Goal: Task Accomplishment & Management: Manage account settings

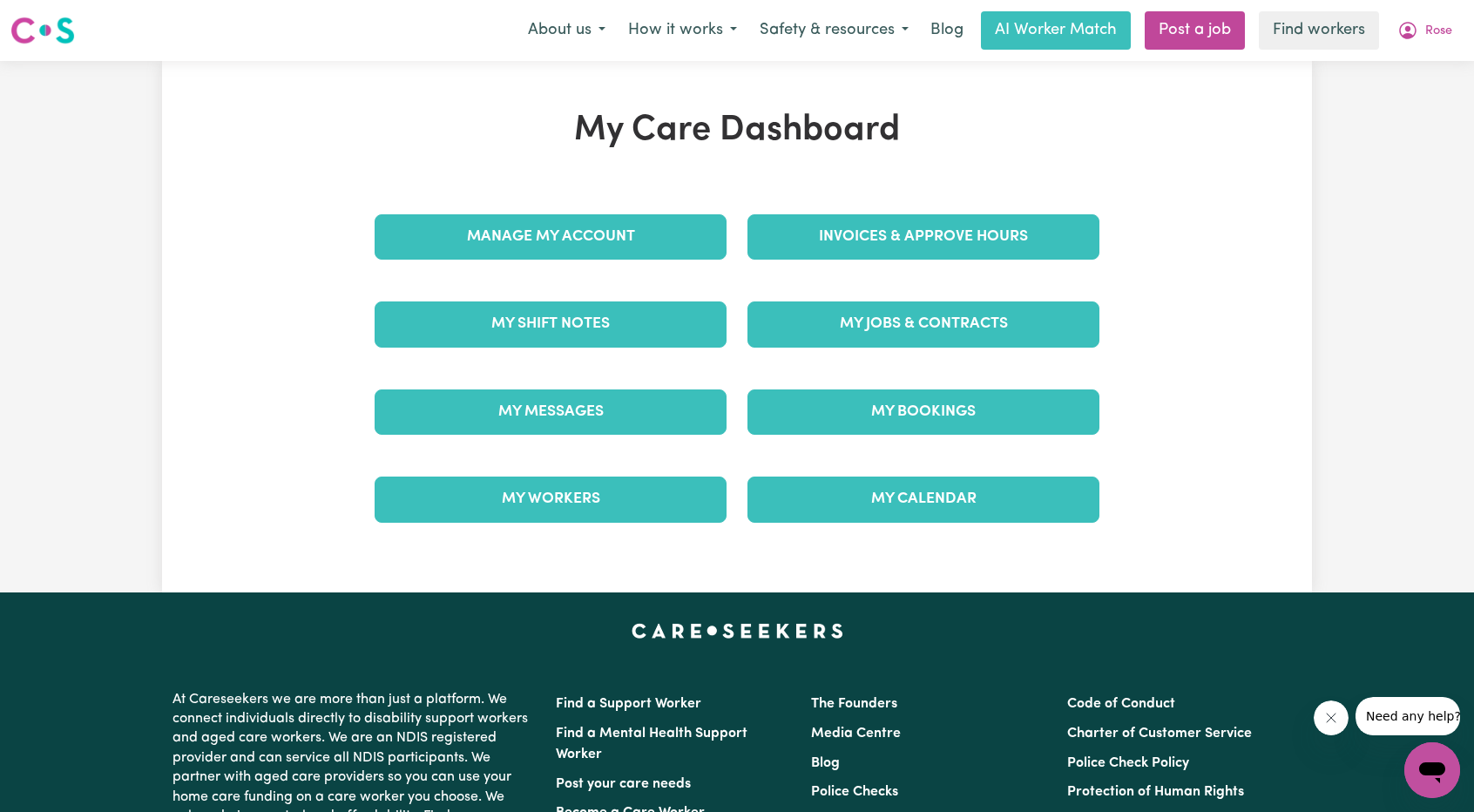
click at [594, 212] on div "Manage My Account" at bounding box center [550, 236] width 373 height 87
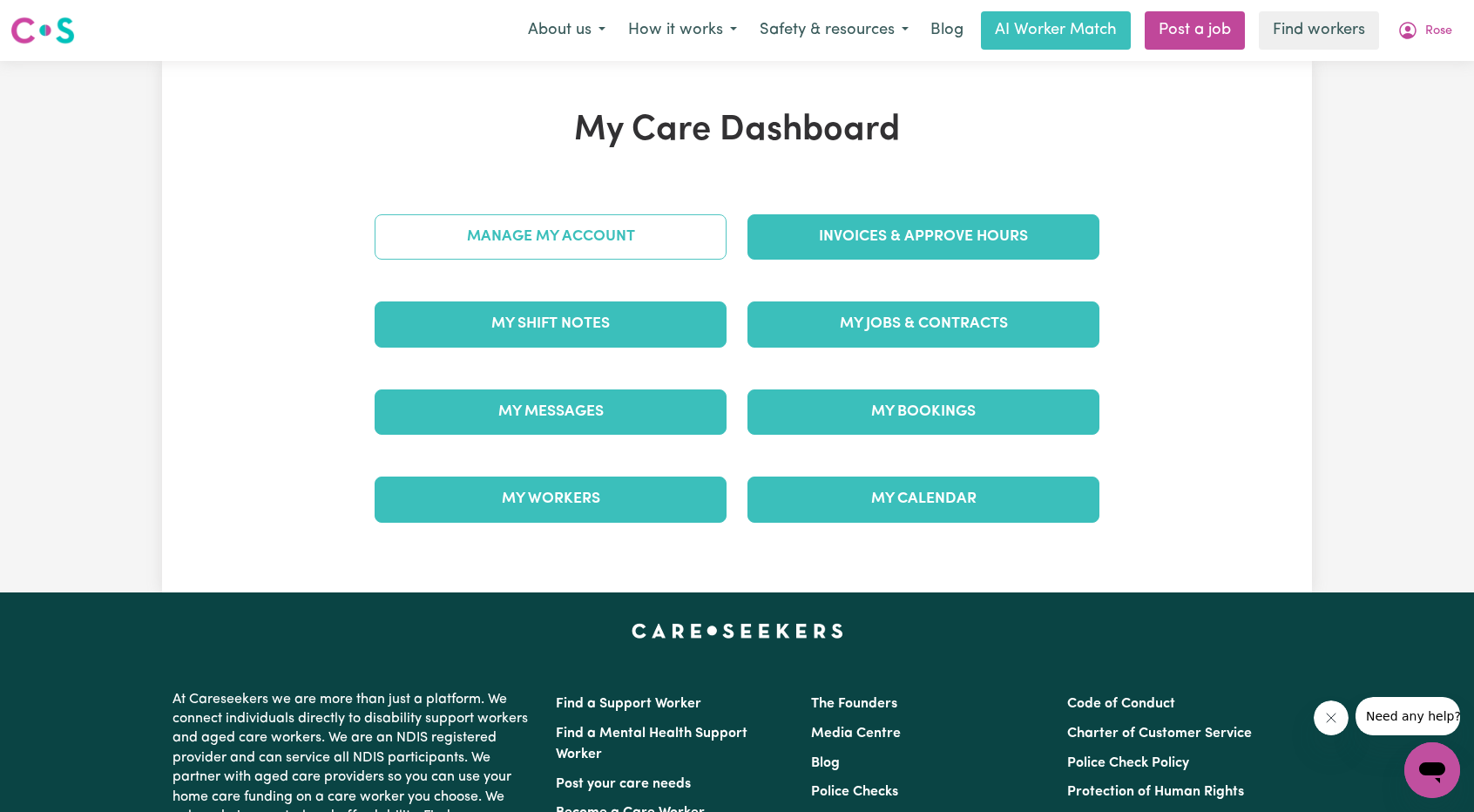
click at [664, 252] on link "Manage My Account" at bounding box center [551, 237] width 352 height 45
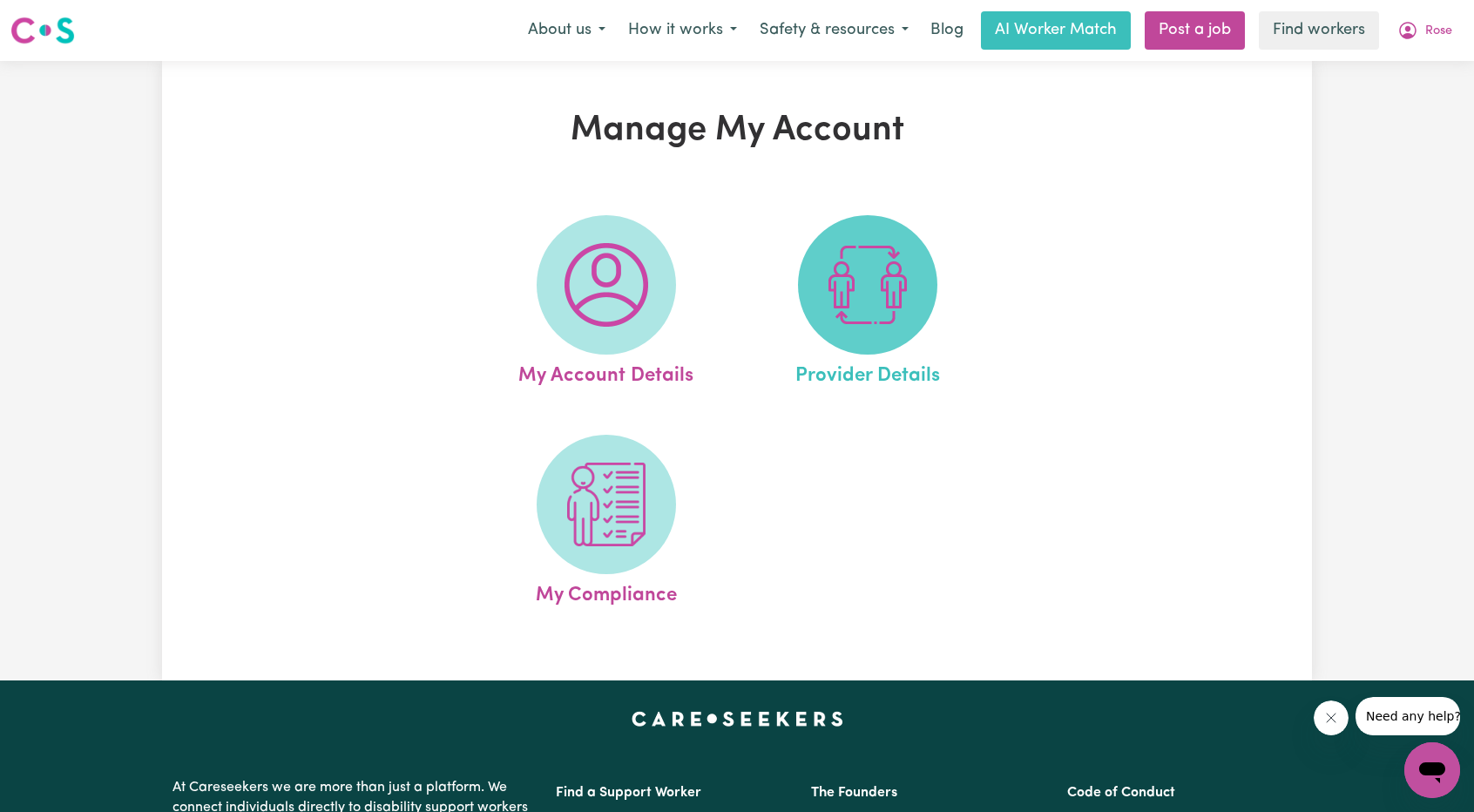
click at [850, 290] on img at bounding box center [868, 285] width 84 height 84
select select "NDIS_FUNDING_PLAN_MANAGED"
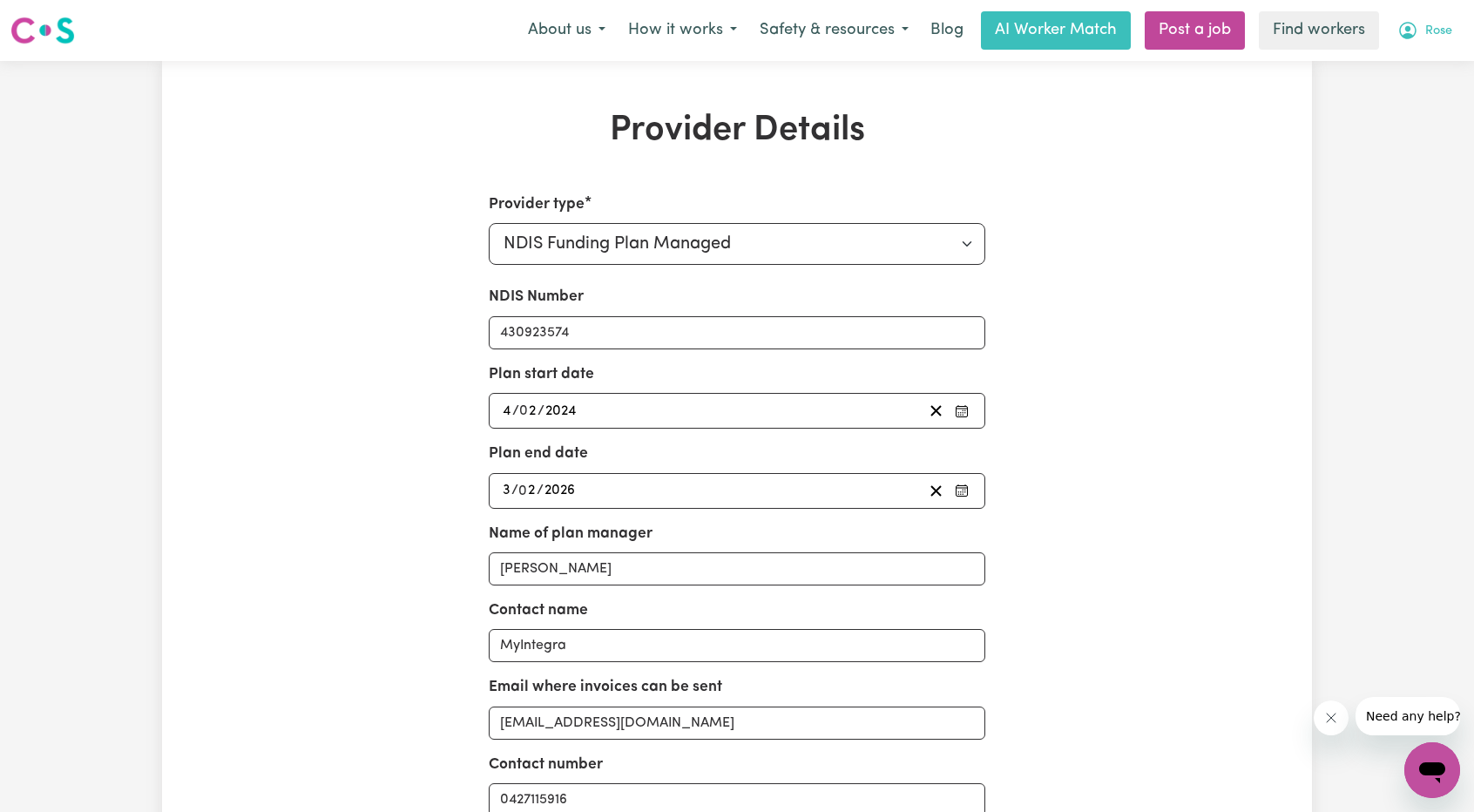
drag, startPoint x: 1455, startPoint y: 26, endPoint x: 1438, endPoint y: 29, distance: 17.3
click at [1455, 26] on button "Rose" at bounding box center [1425, 31] width 77 height 37
click at [1383, 66] on link "My Dashboard" at bounding box center [1393, 67] width 137 height 33
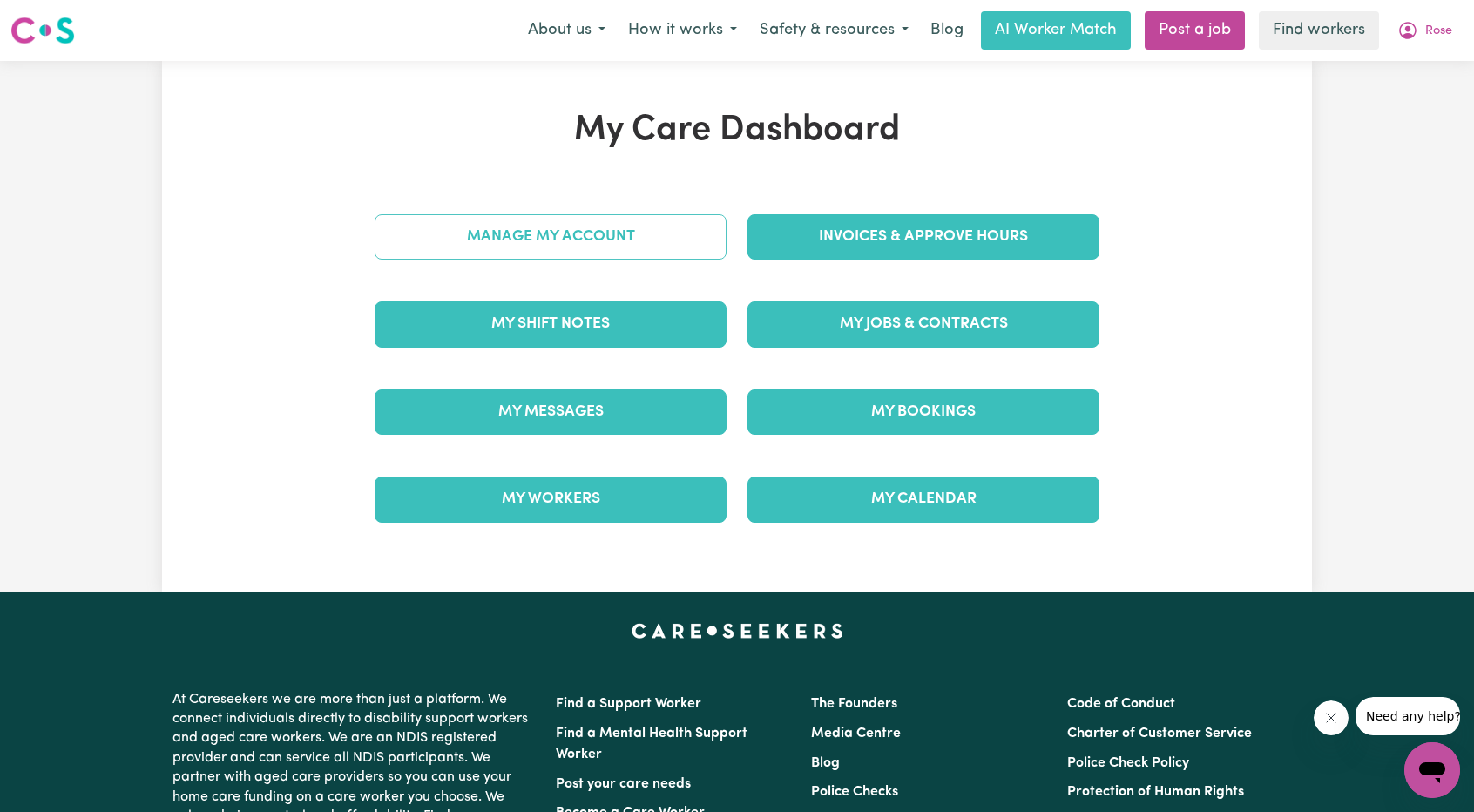
click at [667, 238] on link "Manage My Account" at bounding box center [551, 237] width 352 height 45
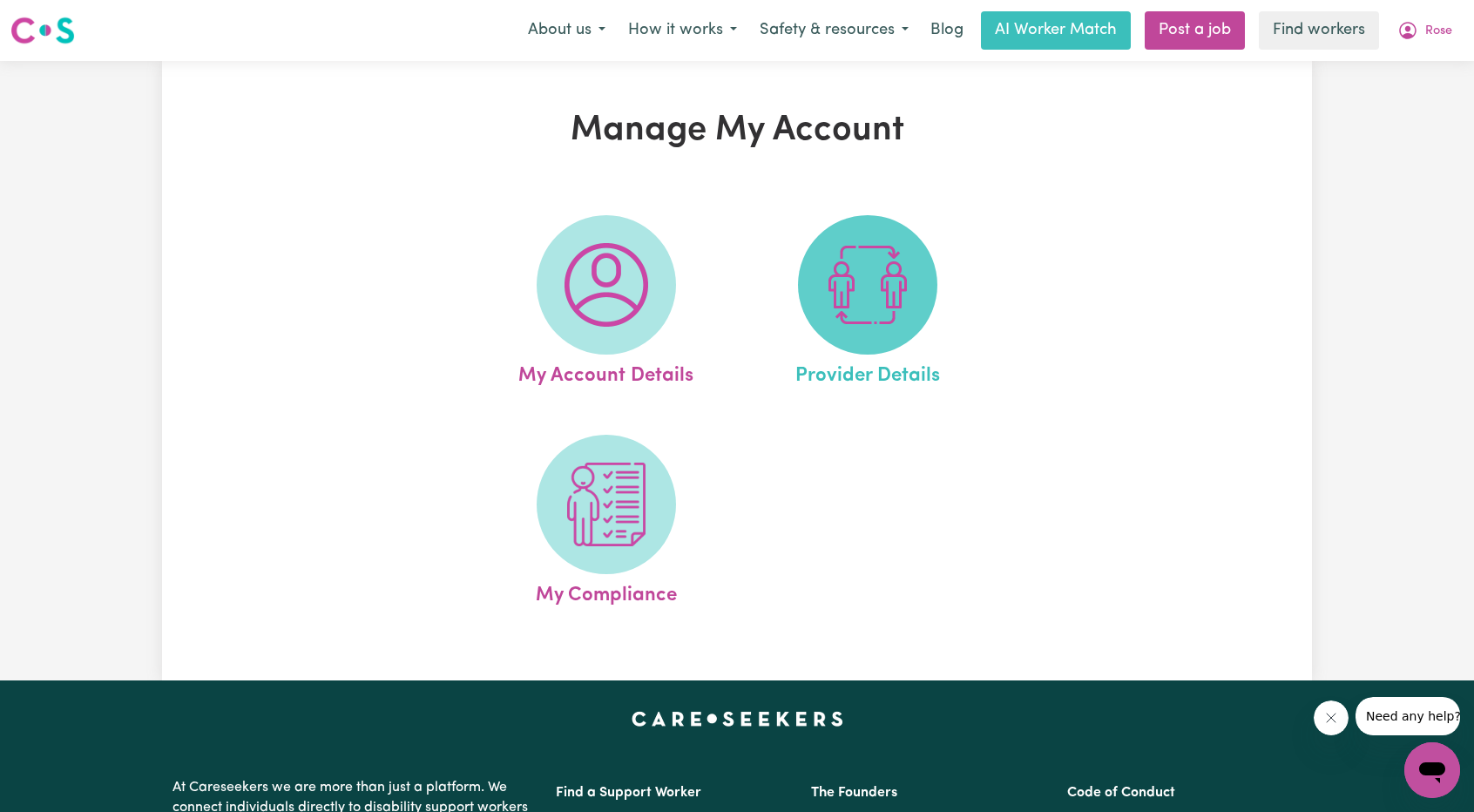
click at [912, 272] on span at bounding box center [868, 285] width 139 height 139
select select "NDIS_FUNDING_PLAN_MANAGED"
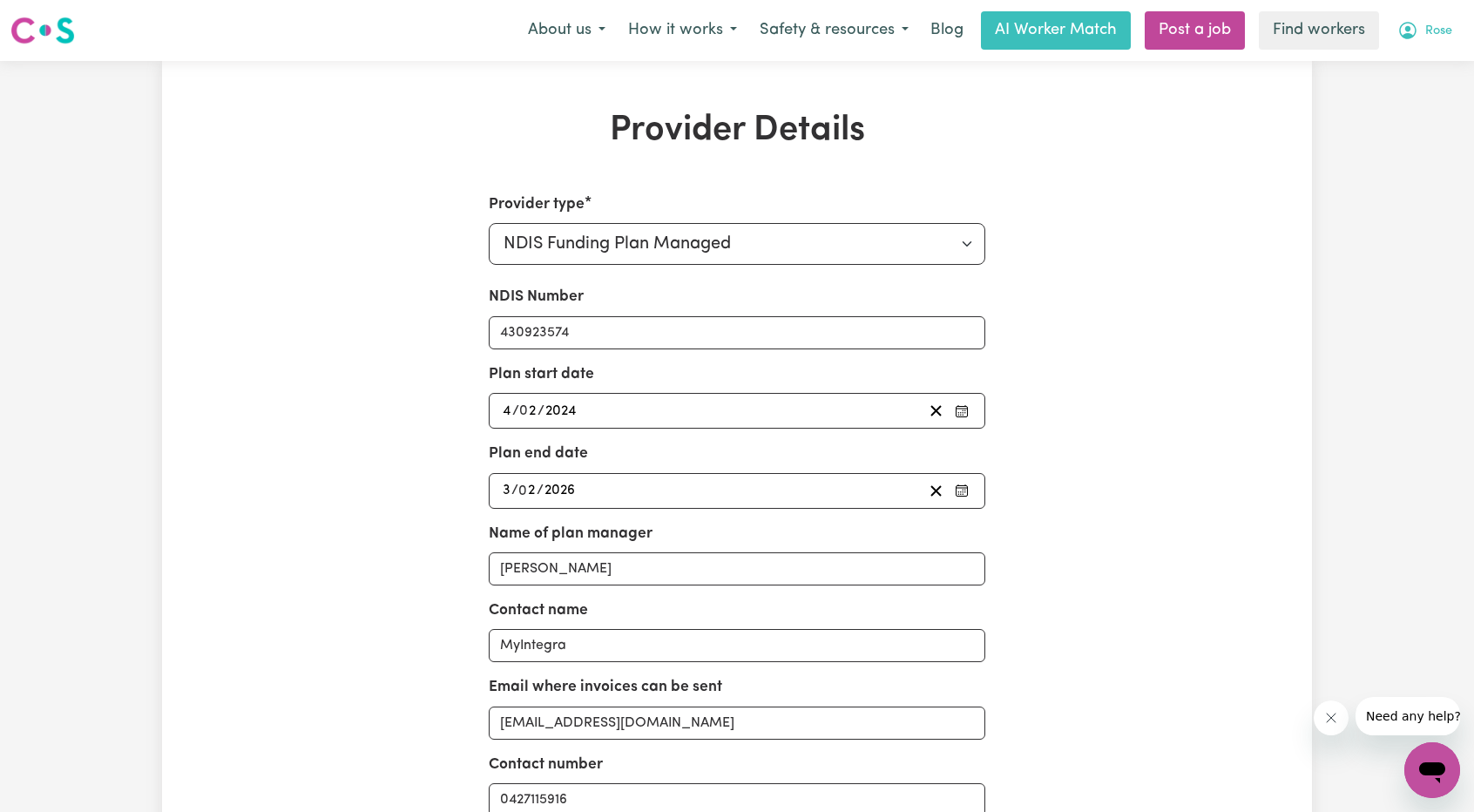
click at [1401, 40] on icon "My Account" at bounding box center [1408, 30] width 21 height 21
select select "NDIS_FUNDING_PLAN_MANAGED"
click at [1410, 28] on icon "My Account" at bounding box center [1408, 30] width 21 height 21
drag, startPoint x: 1387, startPoint y: 48, endPoint x: 1374, endPoint y: 60, distance: 17.7
click at [1374, 60] on link "My Dashboard" at bounding box center [1393, 67] width 137 height 33
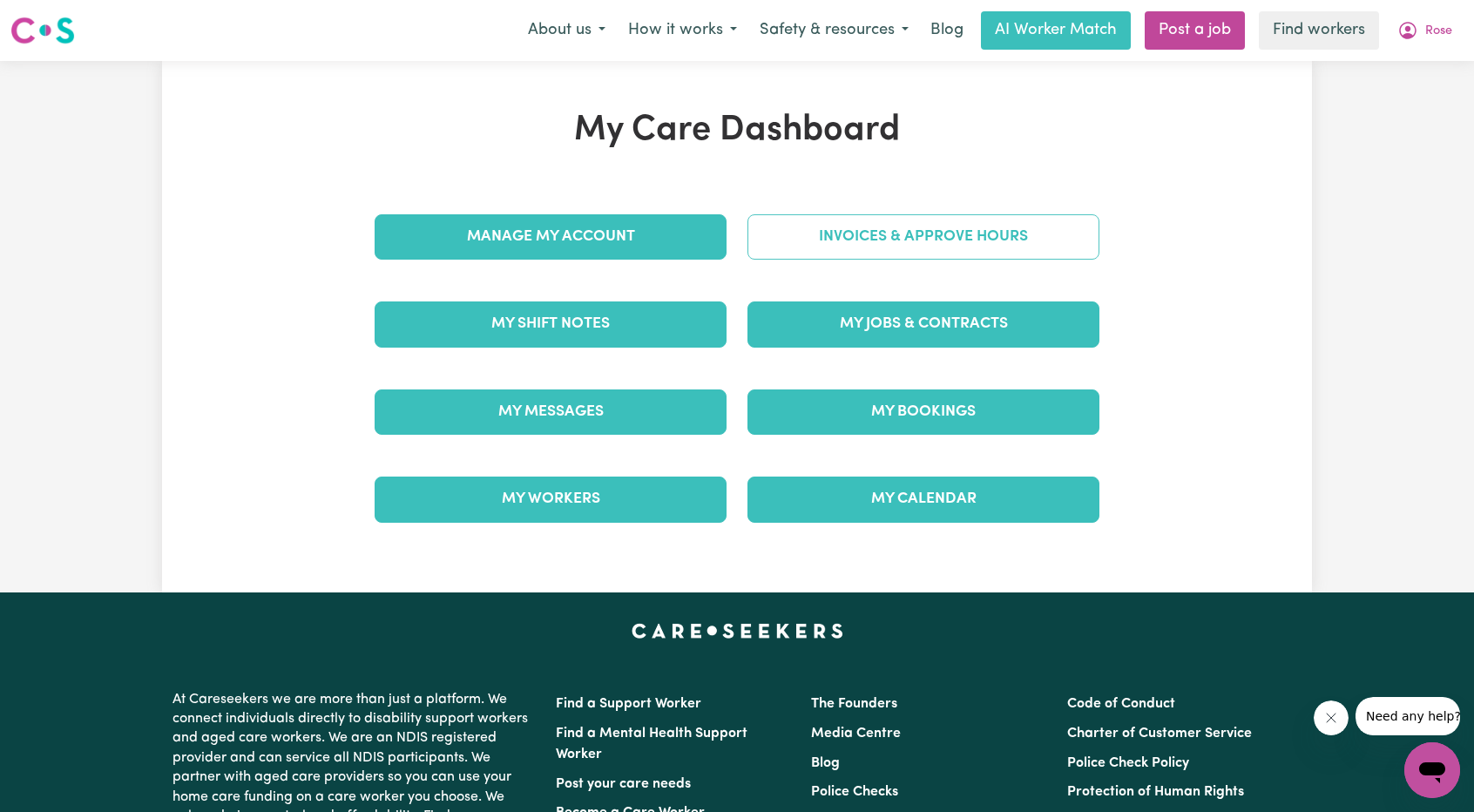
click at [946, 247] on link "Invoices & Approve Hours" at bounding box center [923, 237] width 352 height 45
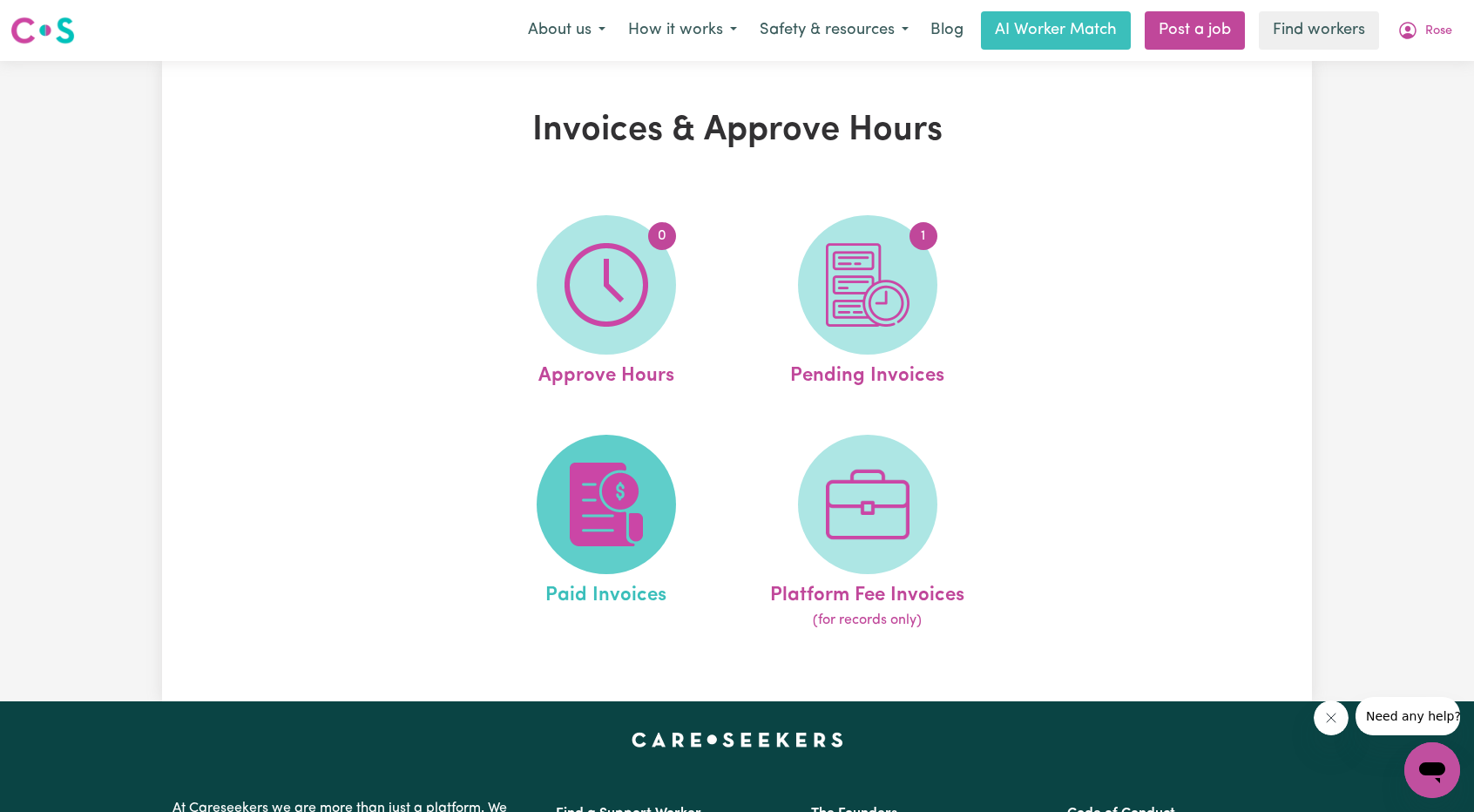
click at [649, 459] on span at bounding box center [606, 504] width 139 height 139
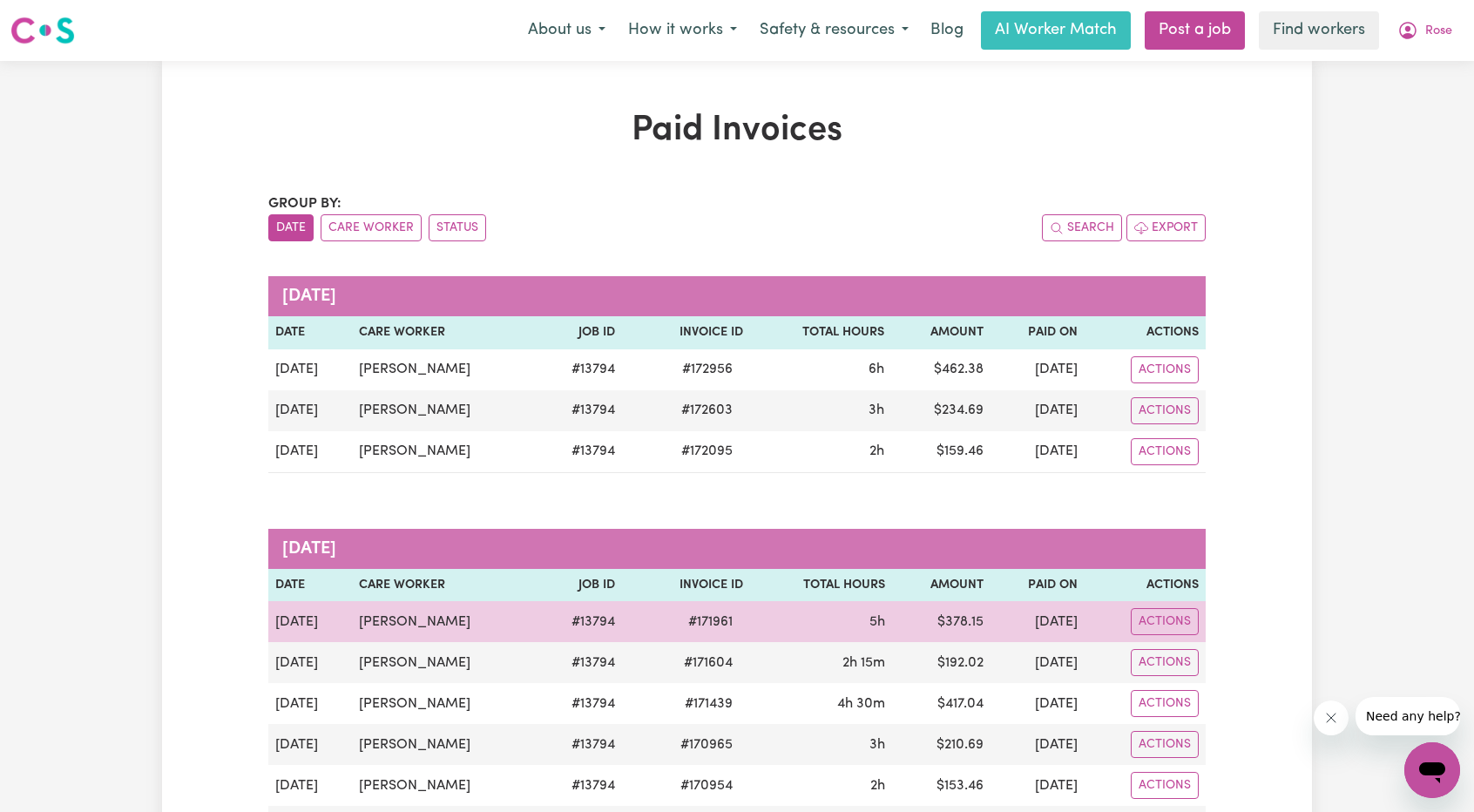
click at [899, 619] on td "$ 378.15" at bounding box center [941, 622] width 100 height 41
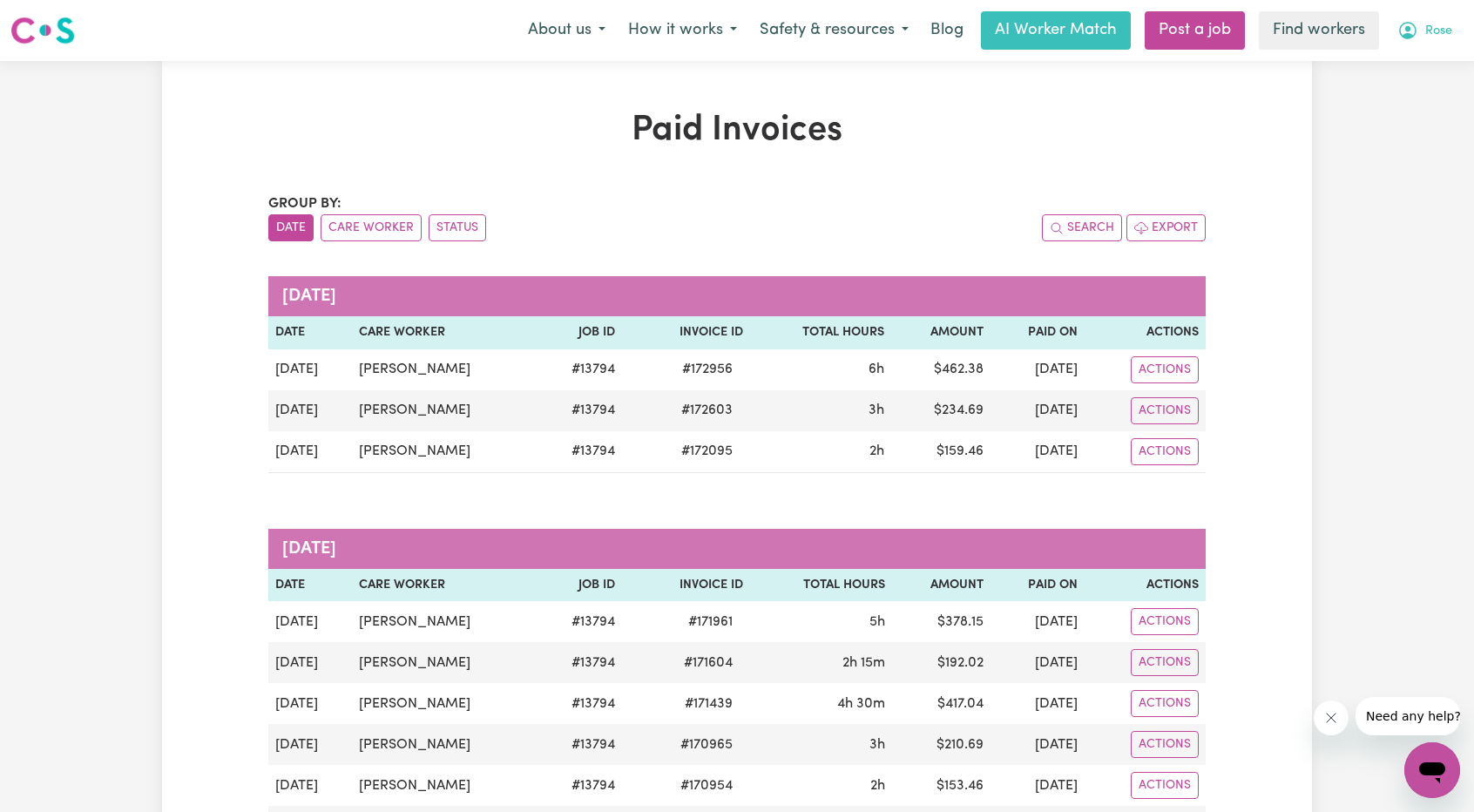
drag, startPoint x: 1470, startPoint y: 24, endPoint x: 1444, endPoint y: 22, distance: 26.1
click at [1470, 24] on div "Menu About us How it works Safety & resources Blog AI Worker Match Post a job F…" at bounding box center [737, 31] width 1474 height 40
click at [1438, 23] on span "Rose" at bounding box center [1439, 31] width 27 height 19
click at [1403, 99] on link "Logout" at bounding box center [1393, 100] width 137 height 33
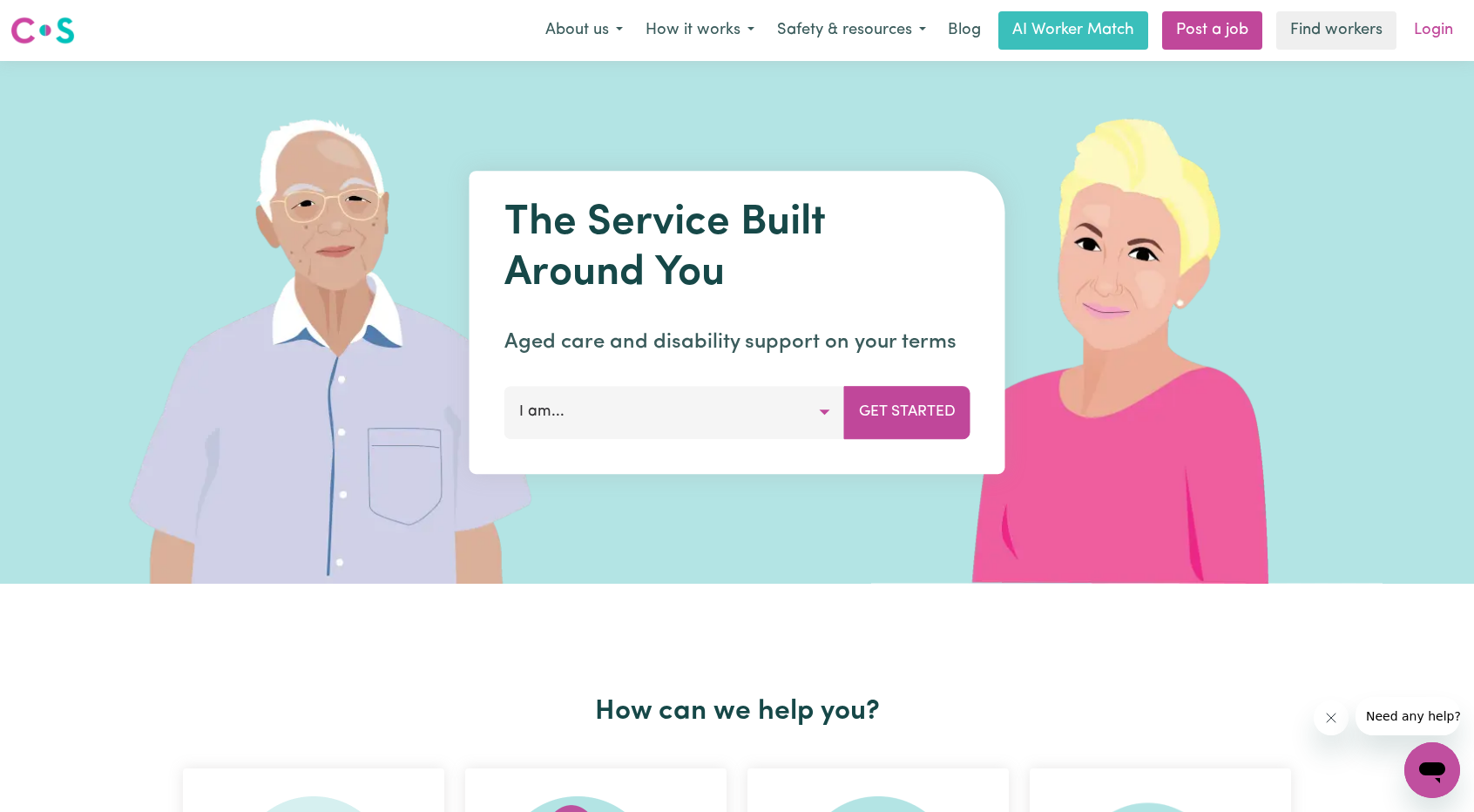
click at [1426, 46] on link "Login" at bounding box center [1434, 31] width 60 height 39
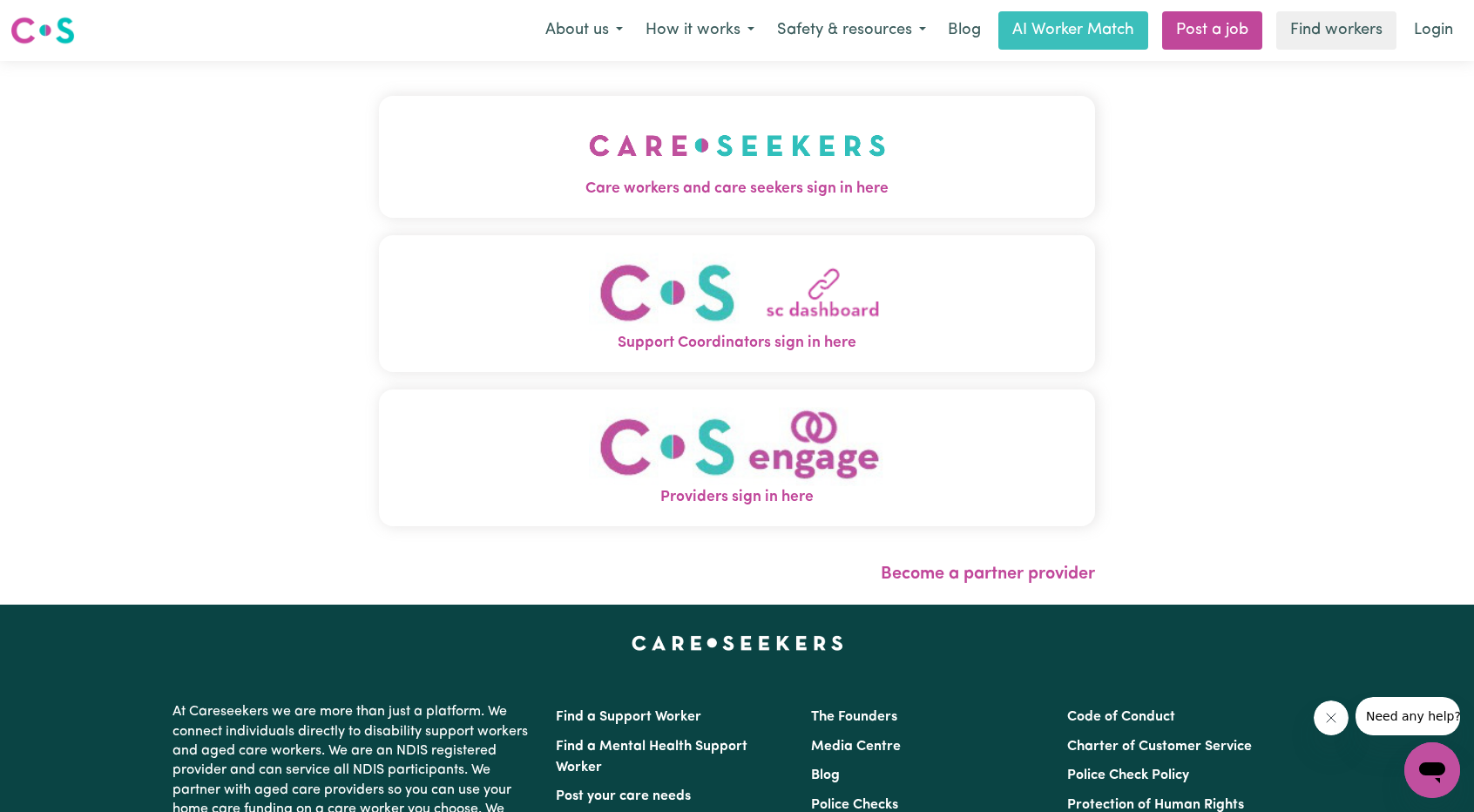
click at [753, 203] on button "Care workers and care seekers sign in here" at bounding box center [737, 157] width 716 height 122
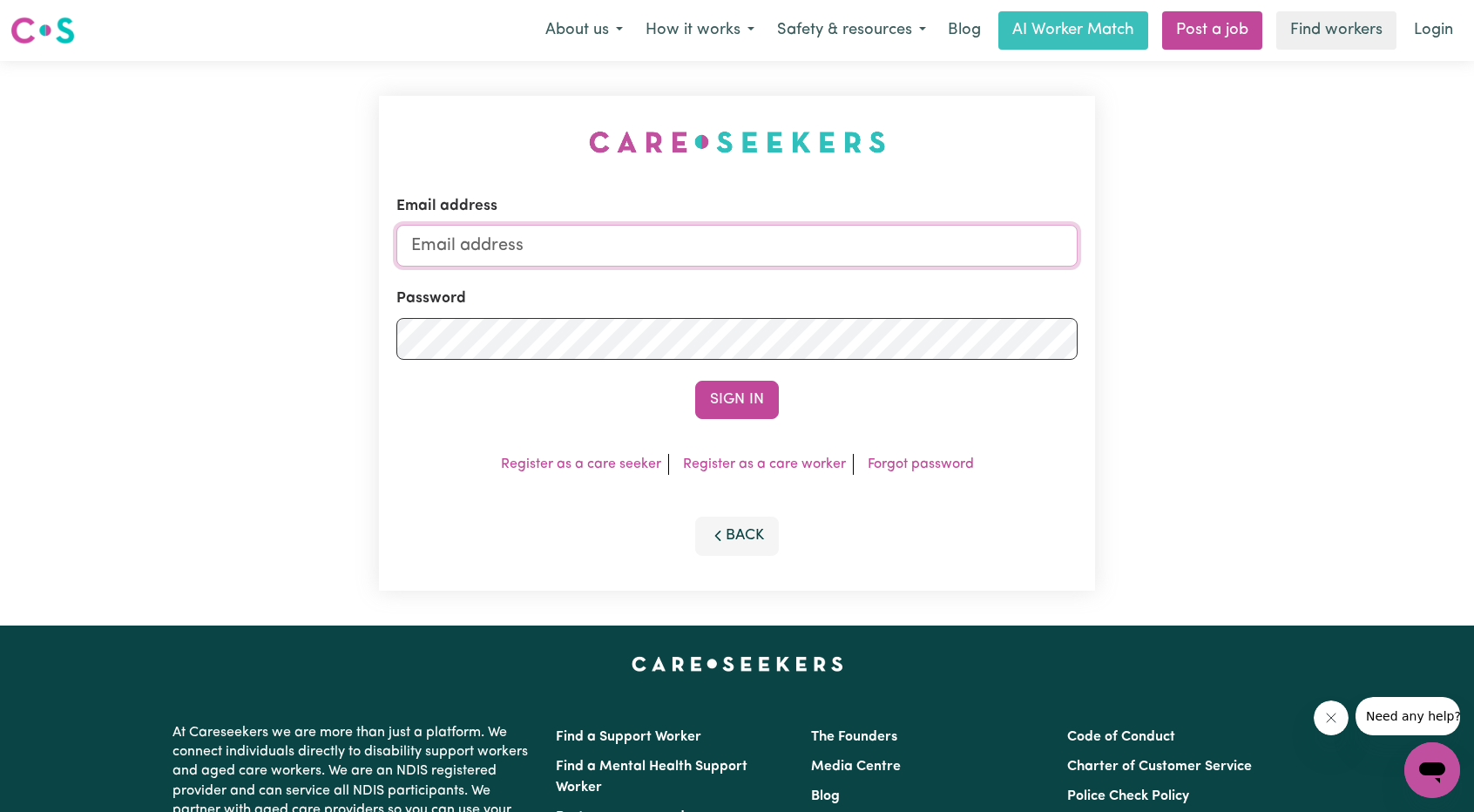
click at [679, 261] on input "Email address" at bounding box center [737, 245] width 682 height 42
drag, startPoint x: 502, startPoint y: 248, endPoint x: 797, endPoint y: 316, distance: 302.7
click at [814, 269] on form "Email address [EMAIL_ADDRESS][PERSON_NAME][DOMAIN_NAME] Password Sign In" at bounding box center [737, 306] width 682 height 224
type input "[EMAIL_ADDRESS][DOMAIN_NAME]"
click at [750, 393] on button "Sign In" at bounding box center [737, 400] width 84 height 39
